Goal: Task Accomplishment & Management: Manage account settings

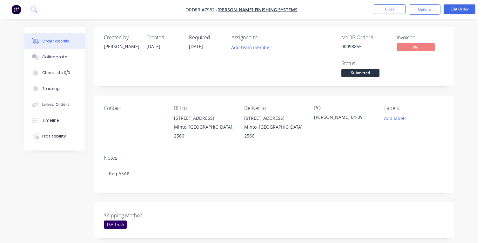
scroll to position [0, 34]
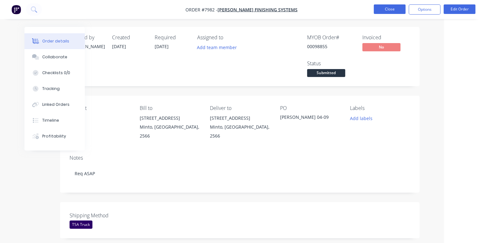
click at [390, 9] on button "Close" at bounding box center [389, 9] width 32 height 10
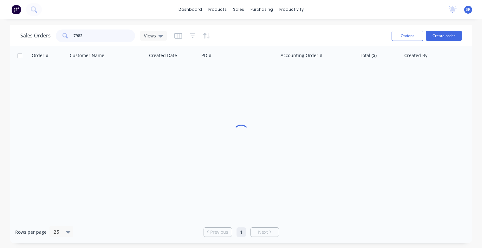
click at [90, 37] on input "7982" at bounding box center [105, 36] width 62 height 13
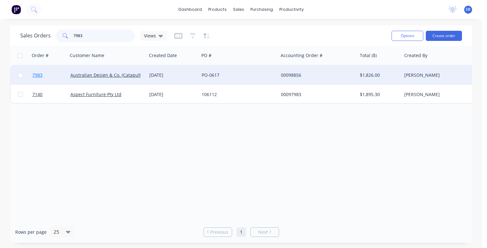
type input "7983"
click at [36, 75] on span "7983" at bounding box center [37, 75] width 10 height 6
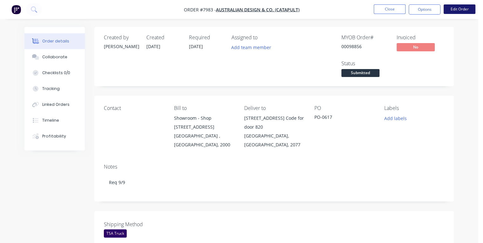
click at [455, 9] on button "Edit Order" at bounding box center [459, 9] width 32 height 10
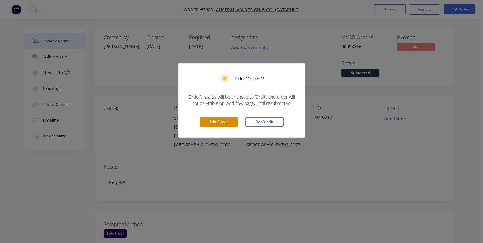
click at [216, 123] on button "Edit Order" at bounding box center [219, 122] width 38 height 10
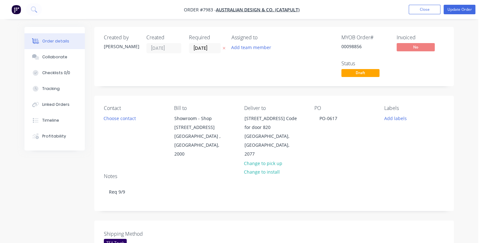
drag, startPoint x: 213, startPoint y: 47, endPoint x: 187, endPoint y: 48, distance: 25.7
click at [187, 48] on div "Created by [PERSON_NAME] Created [DATE] Required [DATE] Assigned to Add team me…" at bounding box center [199, 57] width 191 height 44
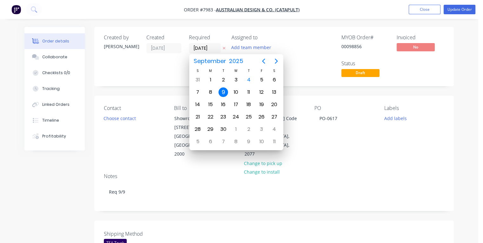
click at [225, 93] on div "9" at bounding box center [223, 93] width 10 height 10
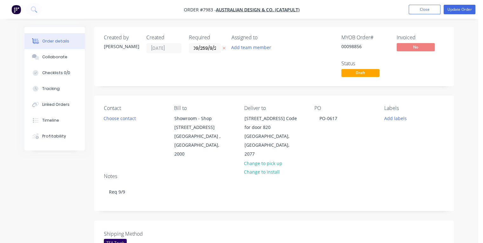
scroll to position [0, 11]
type input "[DATE]"
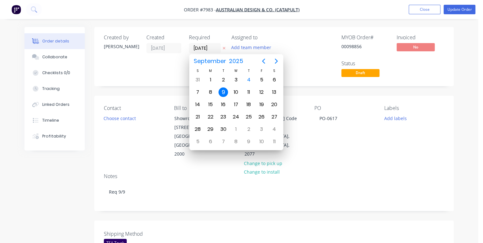
click at [222, 89] on div "9" at bounding box center [223, 93] width 10 height 10
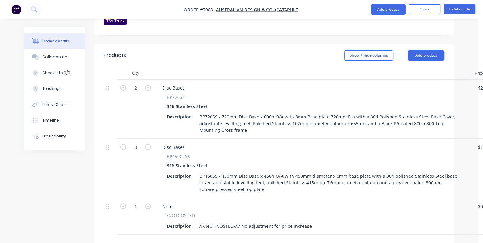
scroll to position [349, 0]
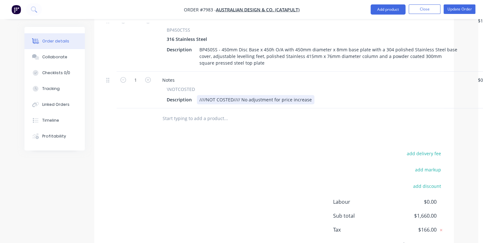
click at [309, 95] on div "////NOT COSTED//// No adjustment for price increase" at bounding box center [255, 99] width 117 height 9
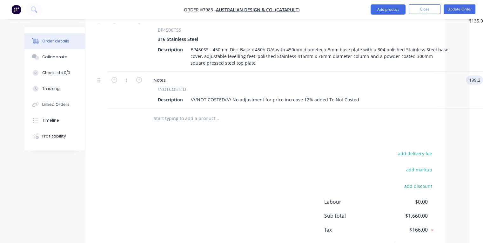
type input "$199.20"
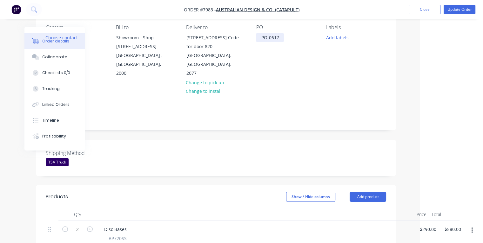
scroll to position [0, 58]
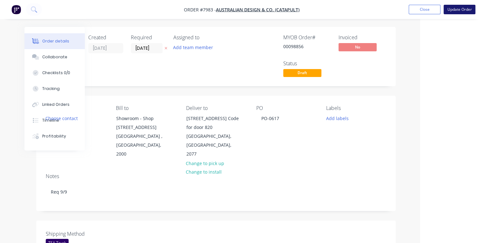
type input "$199.20"
click at [463, 10] on button "Update Order" at bounding box center [459, 10] width 32 height 10
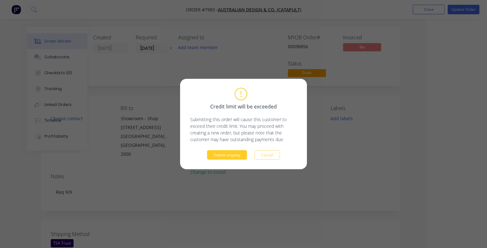
click at [236, 156] on button "Submit anyway" at bounding box center [227, 155] width 40 height 10
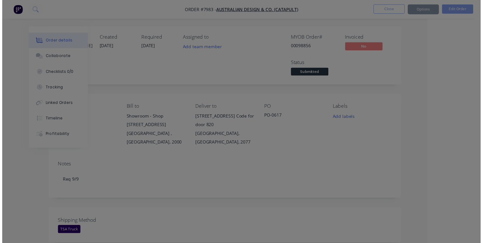
scroll to position [0, 49]
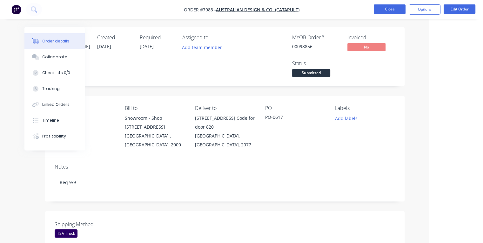
click at [381, 10] on button "Close" at bounding box center [389, 9] width 32 height 10
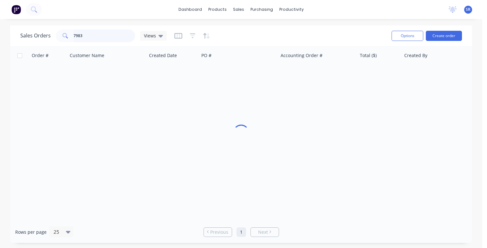
click at [86, 35] on input "7983" at bounding box center [105, 36] width 62 height 13
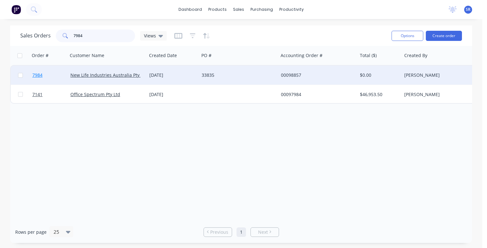
type input "7984"
click at [35, 76] on span "7984" at bounding box center [37, 75] width 10 height 6
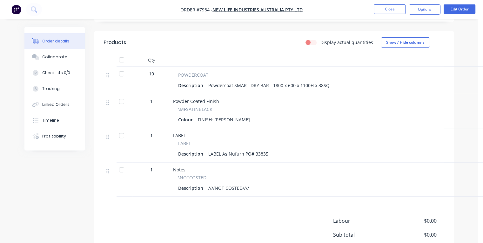
scroll to position [269, 0]
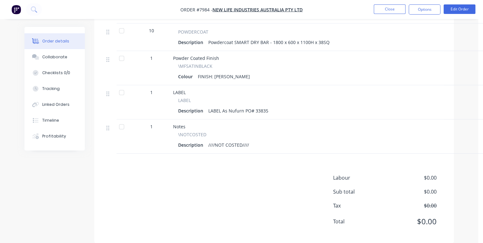
click at [253, 141] on div "Description ////NOT COSTED////" at bounding box center [329, 145] width 302 height 9
click at [463, 8] on button "Edit Order" at bounding box center [459, 9] width 32 height 10
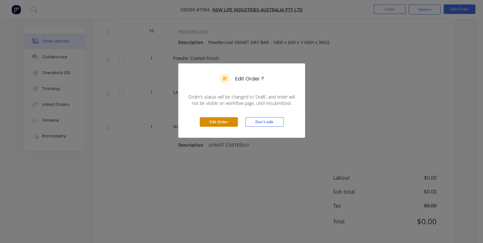
click at [230, 123] on button "Edit Order" at bounding box center [219, 122] width 38 height 10
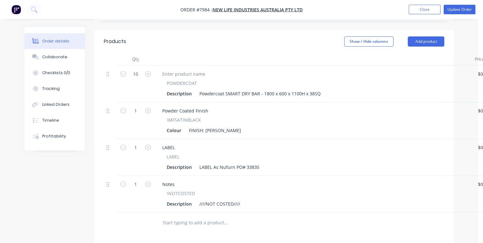
scroll to position [286, 0]
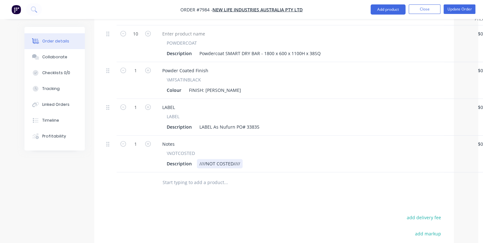
click at [245, 159] on div "Description ////NOT COSTED////" at bounding box center [312, 163] width 296 height 9
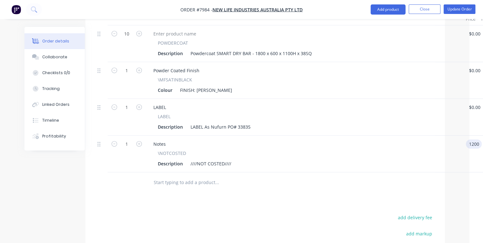
type input "$1,200.00"
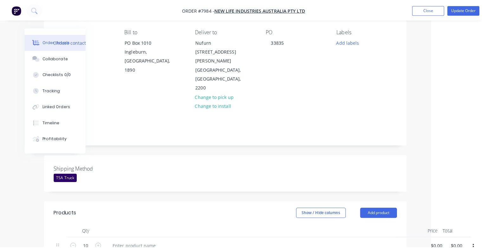
scroll to position [0, 50]
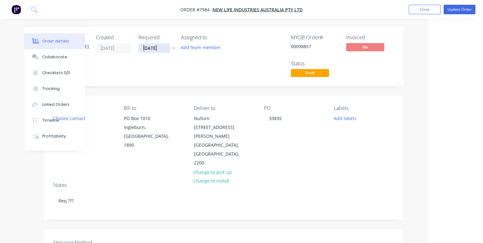
type input "$1,200.00"
drag, startPoint x: 161, startPoint y: 49, endPoint x: 138, endPoint y: 47, distance: 22.9
click at [139, 47] on input "[DATE]" at bounding box center [154, 48] width 31 height 10
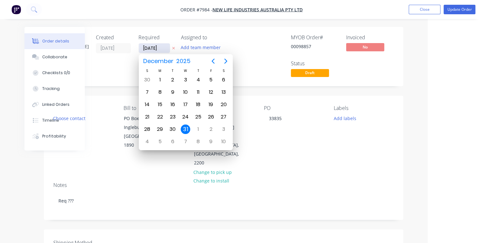
type input "[DATE]"
click at [210, 104] on div "19" at bounding box center [211, 105] width 10 height 10
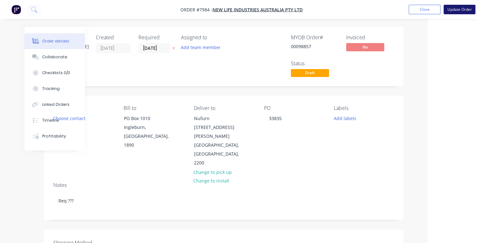
click at [461, 7] on button "Update Order" at bounding box center [459, 10] width 32 height 10
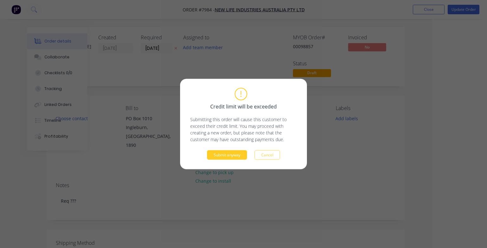
click at [224, 156] on button "Submit anyway" at bounding box center [227, 155] width 40 height 10
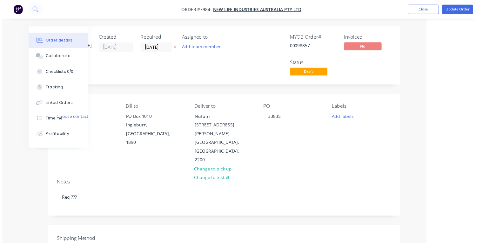
scroll to position [0, 34]
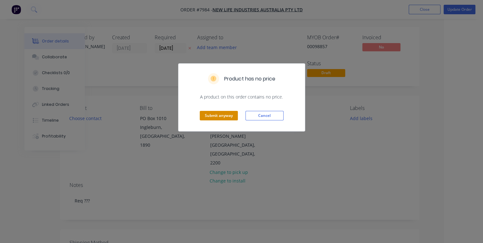
click at [219, 117] on button "Submit anyway" at bounding box center [219, 116] width 38 height 10
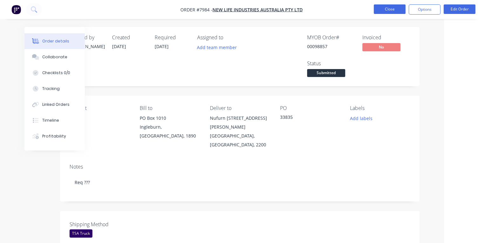
click at [397, 7] on button "Close" at bounding box center [389, 9] width 32 height 10
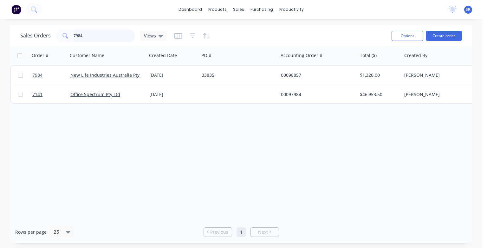
click at [105, 36] on input "7984" at bounding box center [105, 36] width 62 height 13
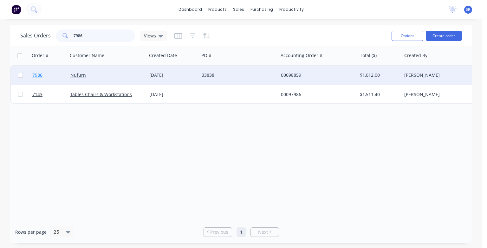
type input "7986"
click at [39, 76] on span "7986" at bounding box center [37, 75] width 10 height 6
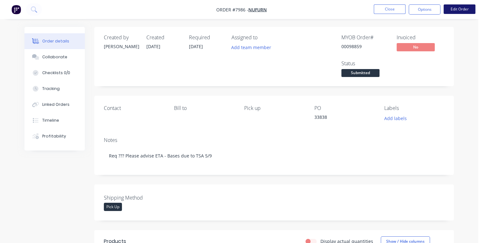
click at [460, 6] on button "Edit Order" at bounding box center [459, 9] width 32 height 10
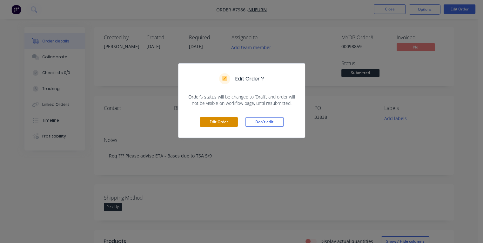
click at [225, 121] on button "Edit Order" at bounding box center [219, 122] width 38 height 10
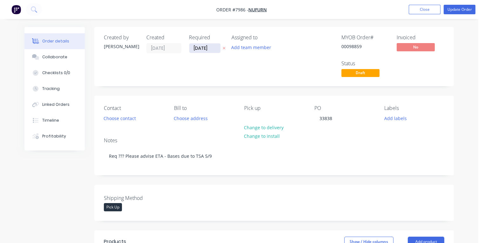
drag, startPoint x: 213, startPoint y: 49, endPoint x: 194, endPoint y: 50, distance: 19.1
click at [194, 50] on input "[DATE]" at bounding box center [204, 48] width 31 height 10
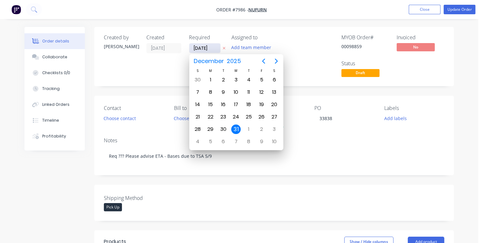
type input "[DATE]"
click at [222, 103] on div "16" at bounding box center [223, 105] width 10 height 10
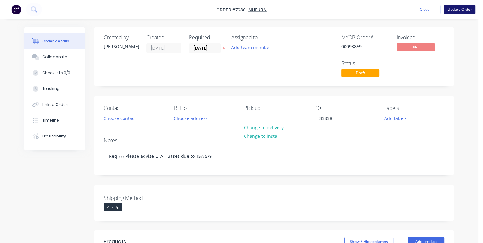
click at [450, 9] on button "Update Order" at bounding box center [459, 10] width 32 height 10
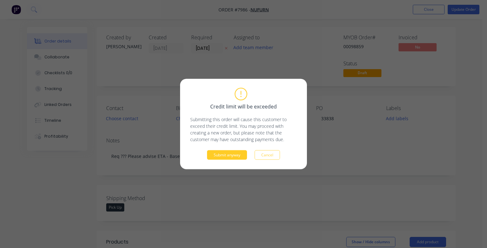
click at [228, 155] on button "Submit anyway" at bounding box center [227, 155] width 40 height 10
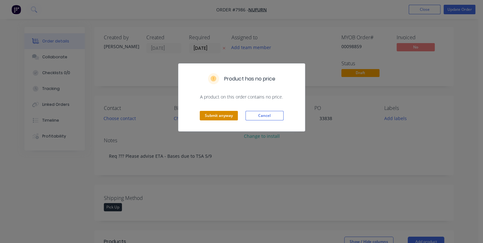
click at [227, 117] on button "Submit anyway" at bounding box center [219, 116] width 38 height 10
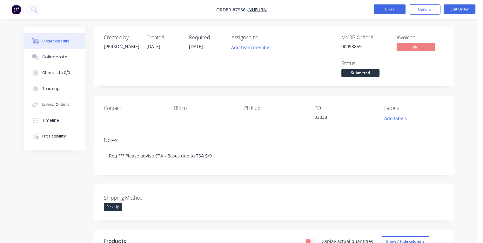
click at [399, 12] on button "Close" at bounding box center [389, 9] width 32 height 10
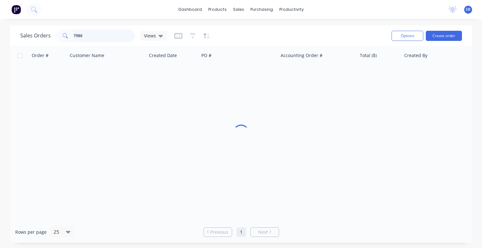
click at [105, 39] on input "7986" at bounding box center [105, 36] width 62 height 13
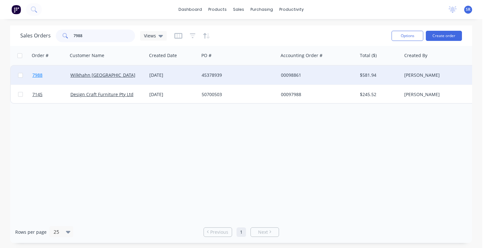
type input "7988"
click at [39, 76] on span "7988" at bounding box center [37, 75] width 10 height 6
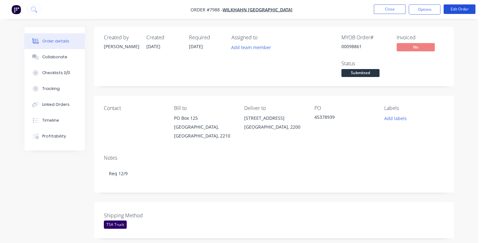
click at [463, 12] on button "Edit Order" at bounding box center [459, 9] width 32 height 10
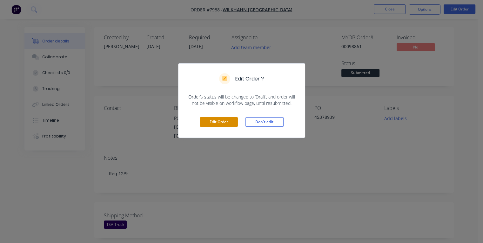
click at [226, 120] on button "Edit Order" at bounding box center [219, 122] width 38 height 10
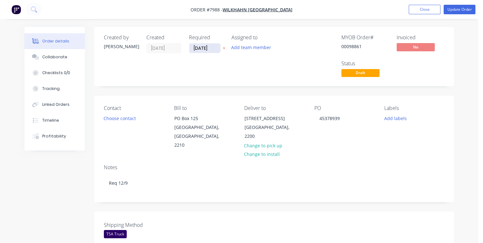
drag, startPoint x: 215, startPoint y: 47, endPoint x: 193, endPoint y: 49, distance: 22.6
click at [193, 49] on input "[DATE]" at bounding box center [204, 48] width 31 height 10
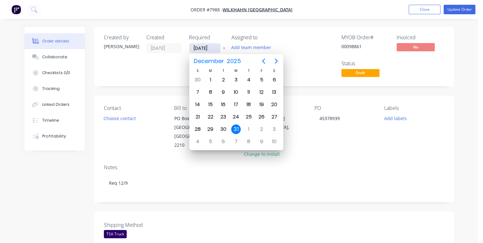
type input "[DATE]"
click at [249, 92] on div "11" at bounding box center [249, 93] width 10 height 10
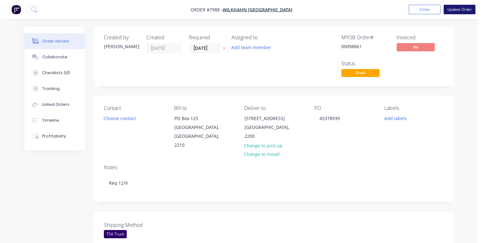
click at [457, 8] on button "Update Order" at bounding box center [459, 10] width 32 height 10
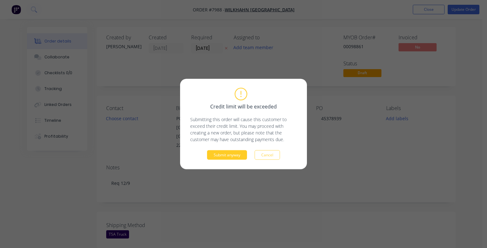
click at [237, 154] on button "Submit anyway" at bounding box center [227, 155] width 40 height 10
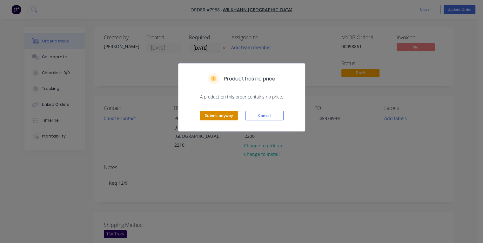
click at [226, 115] on button "Submit anyway" at bounding box center [219, 116] width 38 height 10
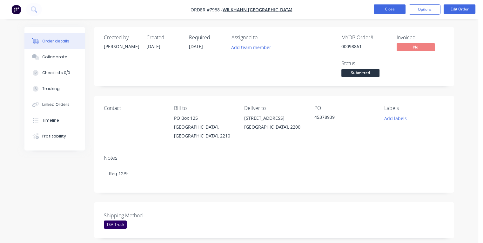
click at [392, 10] on button "Close" at bounding box center [389, 9] width 32 height 10
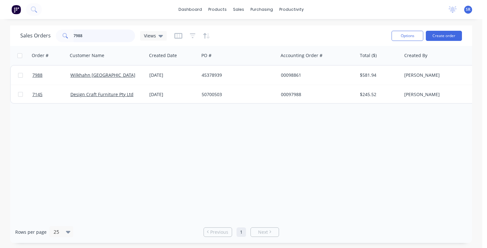
click at [95, 32] on input "7988" at bounding box center [105, 36] width 62 height 13
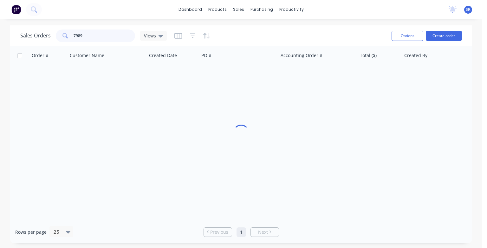
type input "7989"
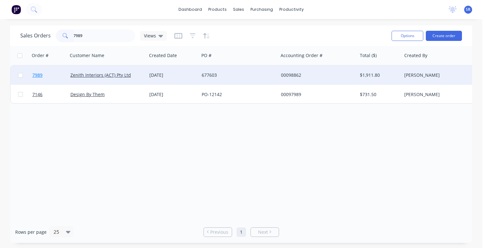
click at [39, 76] on span "7989" at bounding box center [37, 75] width 10 height 6
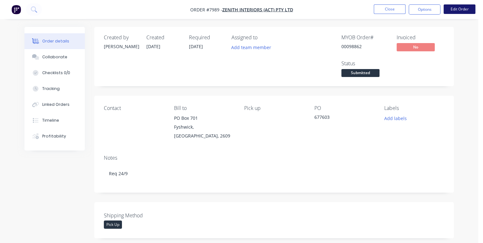
click at [456, 11] on button "Edit Order" at bounding box center [459, 9] width 32 height 10
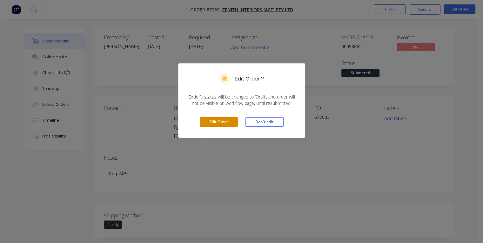
click at [221, 120] on button "Edit Order" at bounding box center [219, 122] width 38 height 10
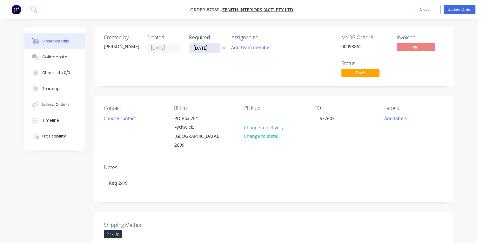
drag, startPoint x: 214, startPoint y: 48, endPoint x: 189, endPoint y: 48, distance: 25.1
click at [189, 48] on input "[DATE]" at bounding box center [204, 48] width 31 height 10
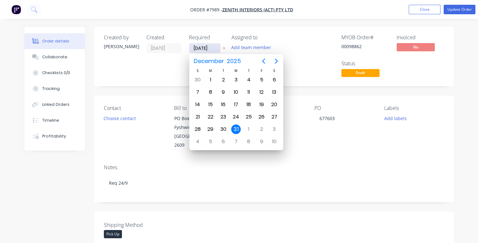
type input "[DATE]"
drag, startPoint x: 209, startPoint y: 114, endPoint x: 218, endPoint y: 120, distance: 10.3
click at [209, 114] on div "22" at bounding box center [211, 117] width 10 height 10
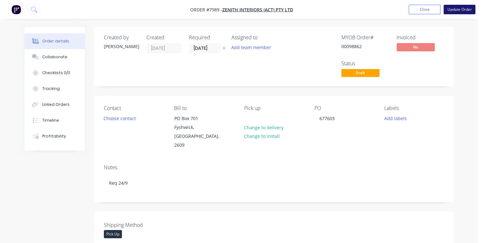
click at [456, 11] on button "Update Order" at bounding box center [459, 10] width 32 height 10
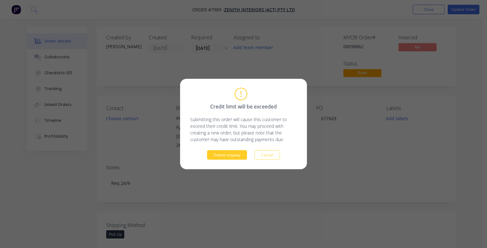
click at [221, 156] on button "Submit anyway" at bounding box center [227, 155] width 40 height 10
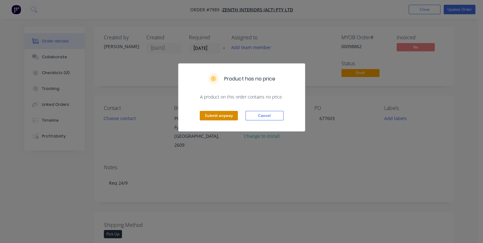
click at [216, 117] on button "Submit anyway" at bounding box center [219, 116] width 38 height 10
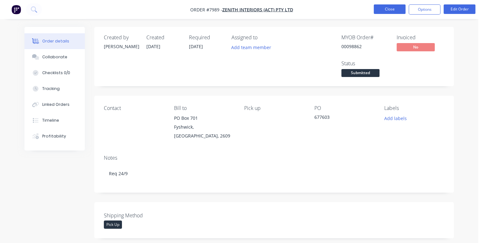
click at [383, 10] on button "Close" at bounding box center [389, 9] width 32 height 10
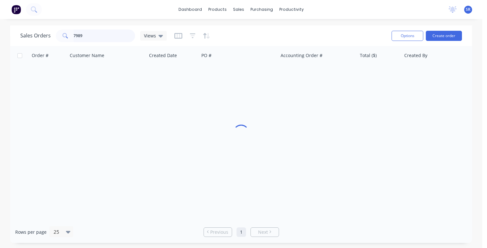
click at [100, 36] on input "7989" at bounding box center [105, 36] width 62 height 13
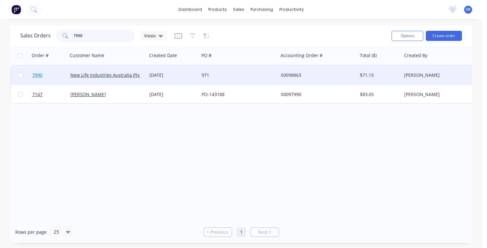
type input "7990"
click at [37, 74] on span "7990" at bounding box center [37, 75] width 10 height 6
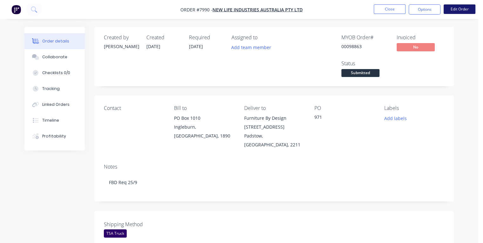
click at [465, 9] on button "Edit Order" at bounding box center [459, 9] width 32 height 10
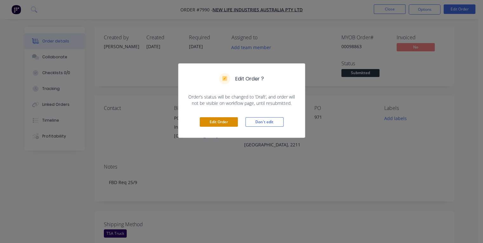
click at [216, 120] on button "Edit Order" at bounding box center [219, 122] width 38 height 10
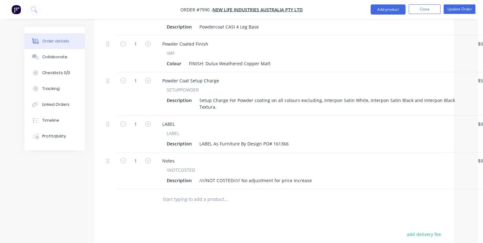
scroll to position [317, 0]
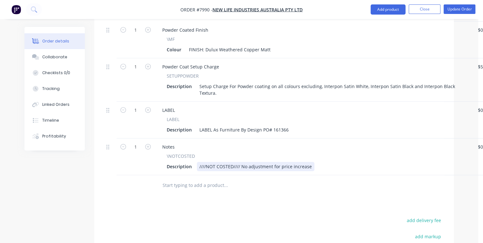
click at [316, 162] on div "Description ////NOT COSTED//// No adjustment for price increase" at bounding box center [312, 166] width 296 height 9
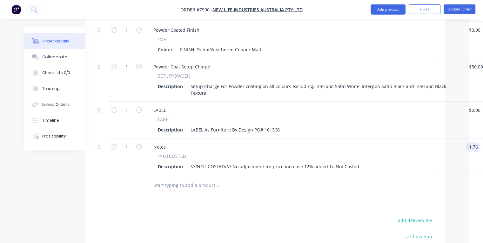
type input "$1.76"
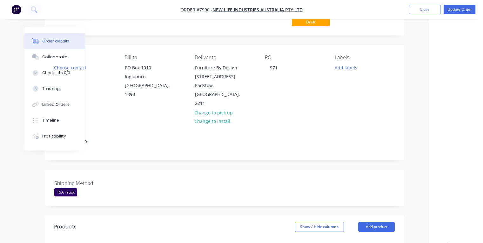
scroll to position [0, 49]
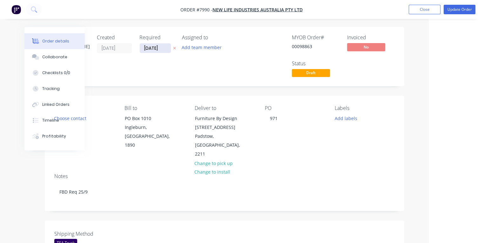
type input "$1.76"
drag, startPoint x: 161, startPoint y: 47, endPoint x: 142, endPoint y: 49, distance: 19.2
click at [142, 49] on input "[DATE]" at bounding box center [155, 48] width 31 height 10
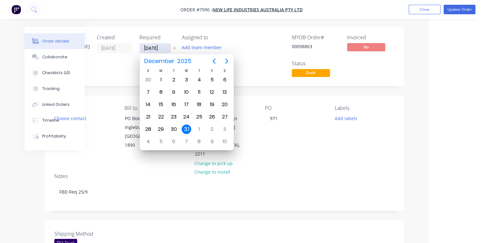
type input "[DATE]"
click at [160, 117] on div "22" at bounding box center [161, 117] width 10 height 10
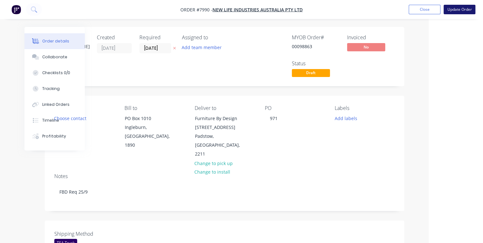
click at [456, 9] on button "Update Order" at bounding box center [459, 10] width 32 height 10
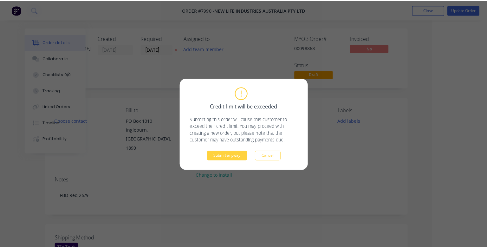
scroll to position [0, 47]
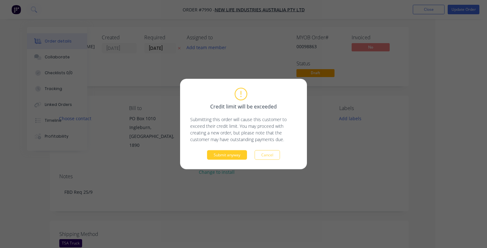
click at [232, 157] on button "Submit anyway" at bounding box center [227, 155] width 40 height 10
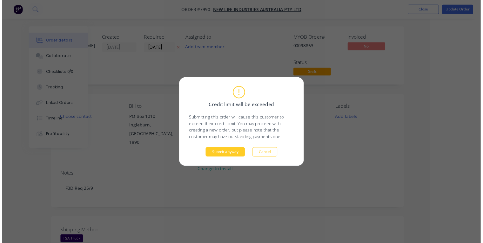
scroll to position [0, 34]
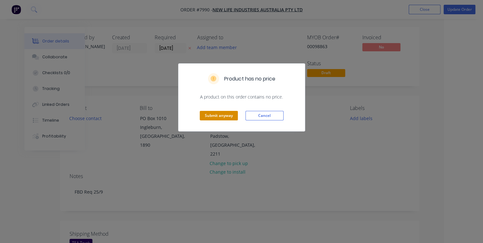
click at [222, 116] on button "Submit anyway" at bounding box center [219, 116] width 38 height 10
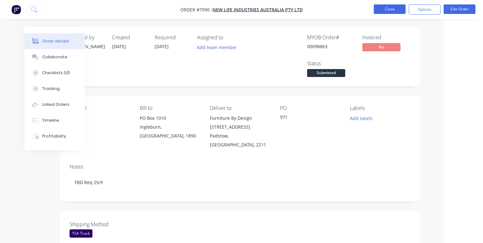
click at [391, 8] on button "Close" at bounding box center [389, 9] width 32 height 10
